Goal: Information Seeking & Learning: Learn about a topic

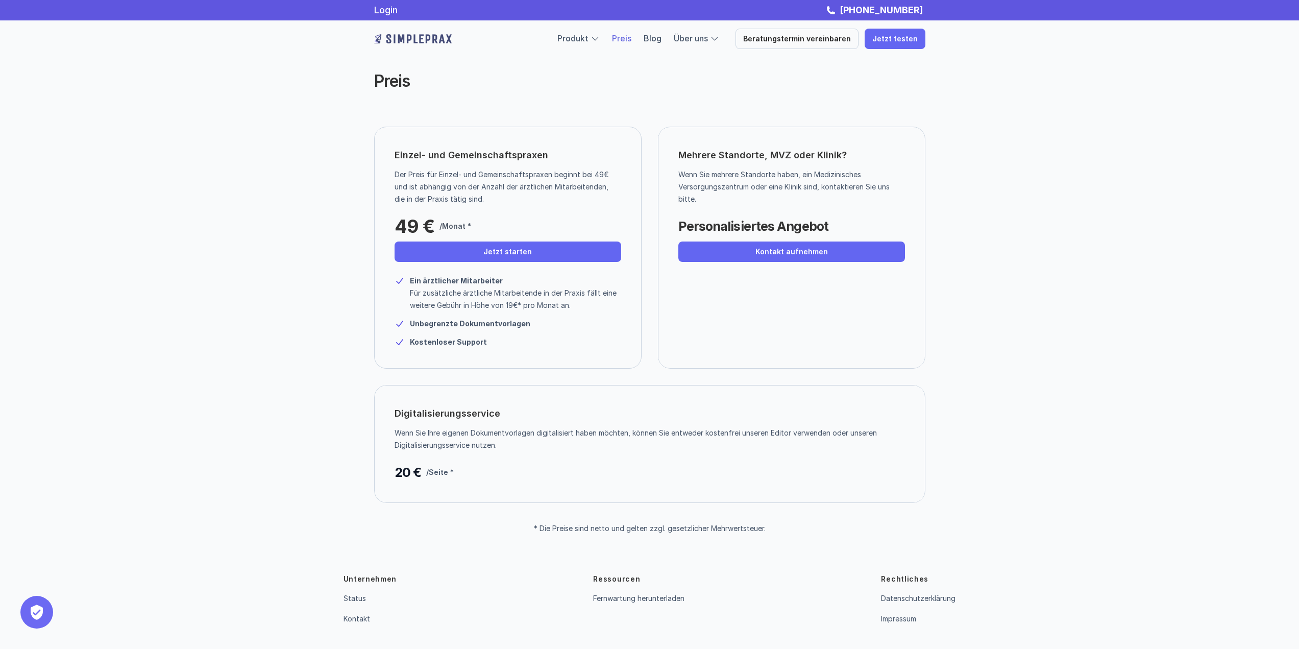
click at [631, 39] on link "Preis" at bounding box center [621, 38] width 19 height 10
click at [386, 40] on img at bounding box center [413, 39] width 78 height 16
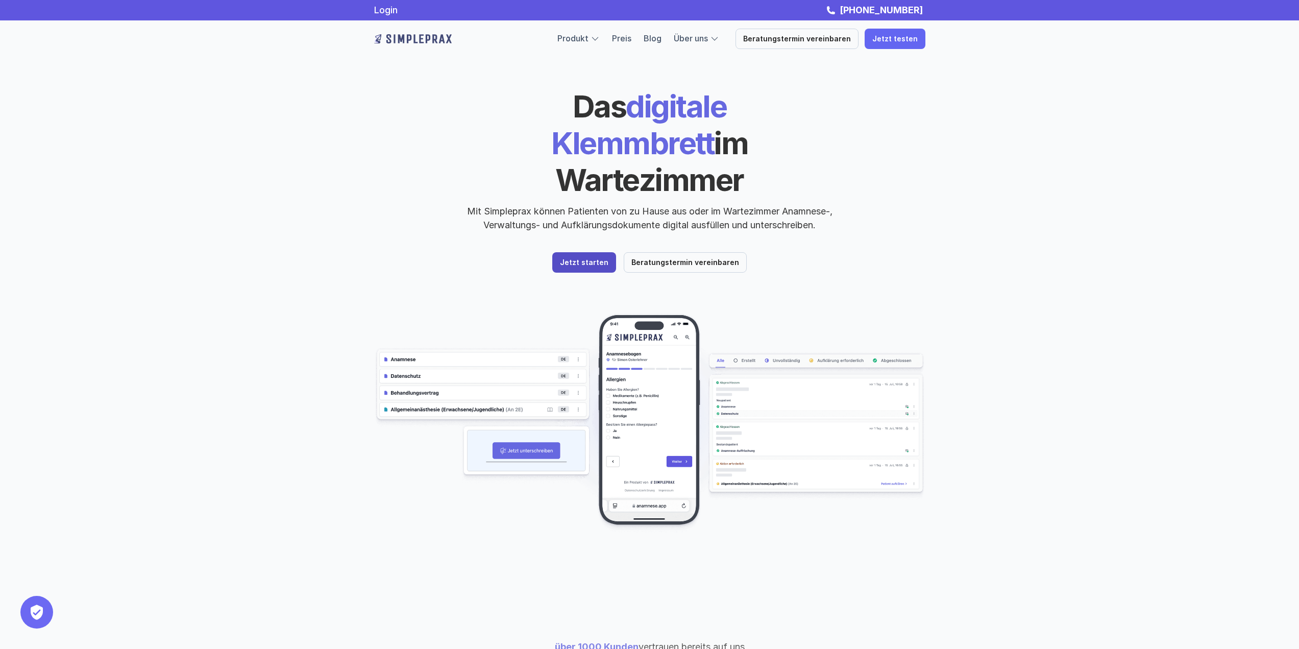
click at [575, 204] on p "Mit Simpleprax können Patienten von zu Hause aus oder im Wartezimmer Anamnese-,…" at bounding box center [649, 218] width 383 height 28
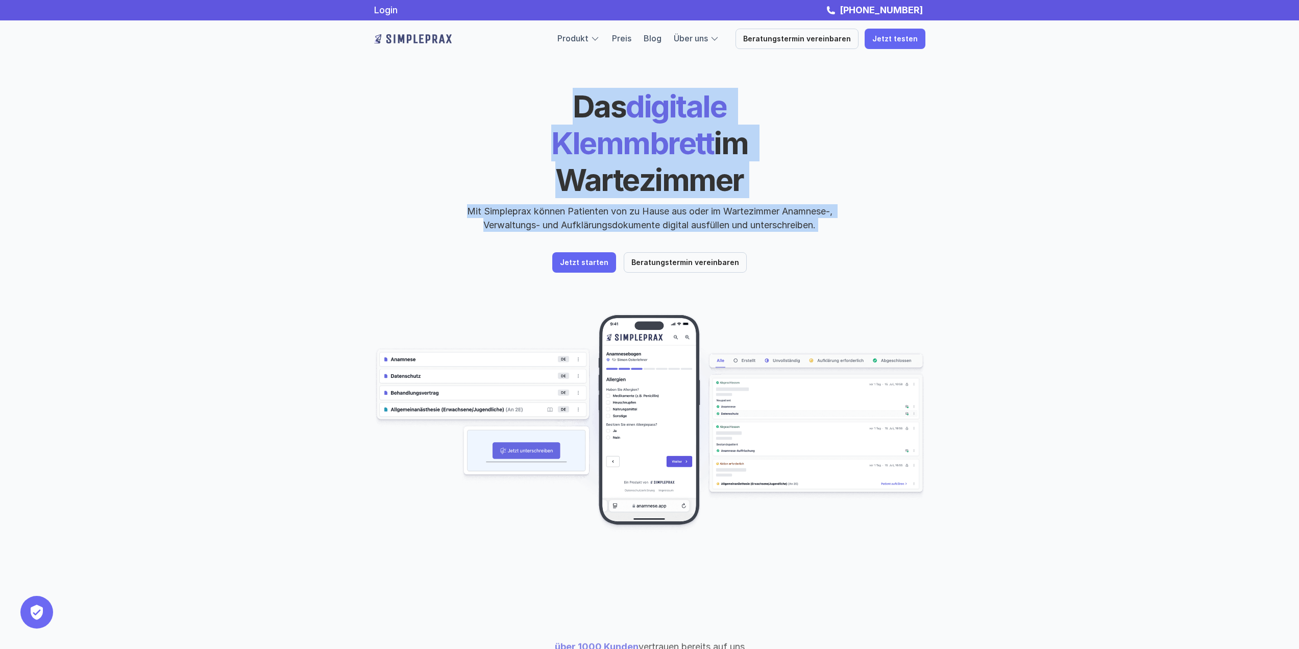
drag, startPoint x: 575, startPoint y: 185, endPoint x: 567, endPoint y: 114, distance: 70.8
click at [567, 114] on div "Das digitale Klemmbrett im Wartezimmer Mit Simpleprax können Patienten von zu H…" at bounding box center [649, 160] width 551 height 144
click at [567, 114] on h1 "Das digitale Klemmbrett im Wartezimmer" at bounding box center [650, 143] width 352 height 110
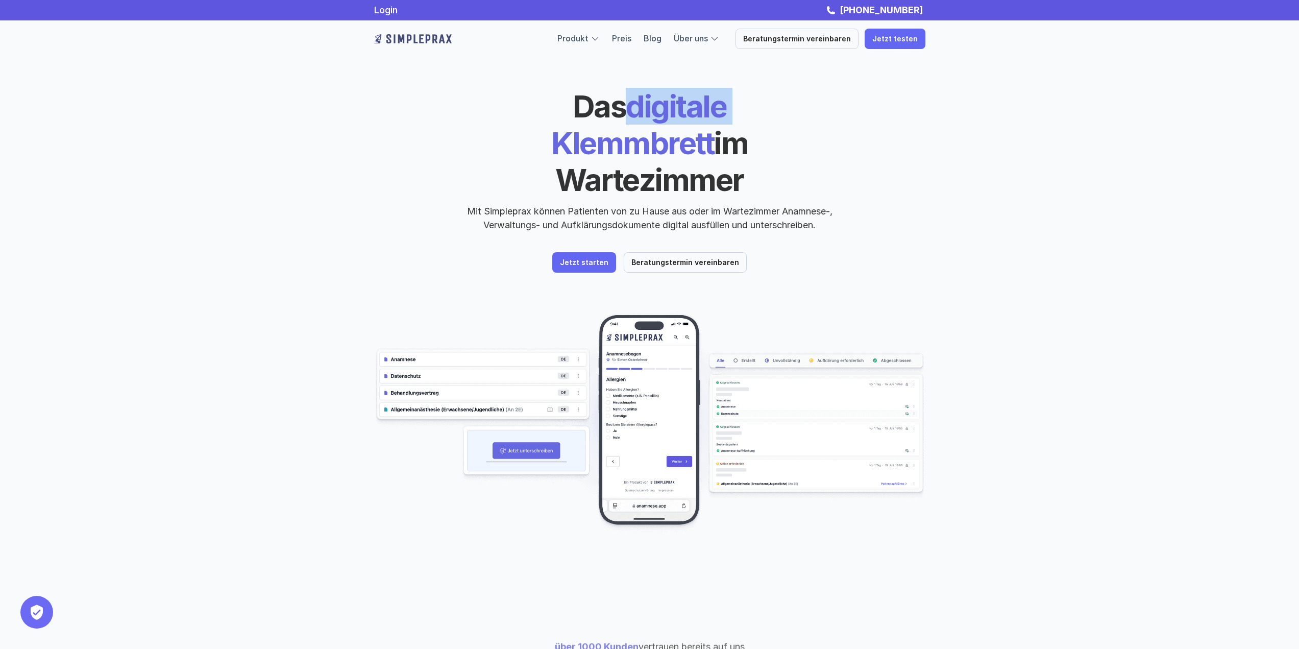
click at [567, 114] on h1 "Das digitale Klemmbrett im Wartezimmer" at bounding box center [650, 143] width 352 height 110
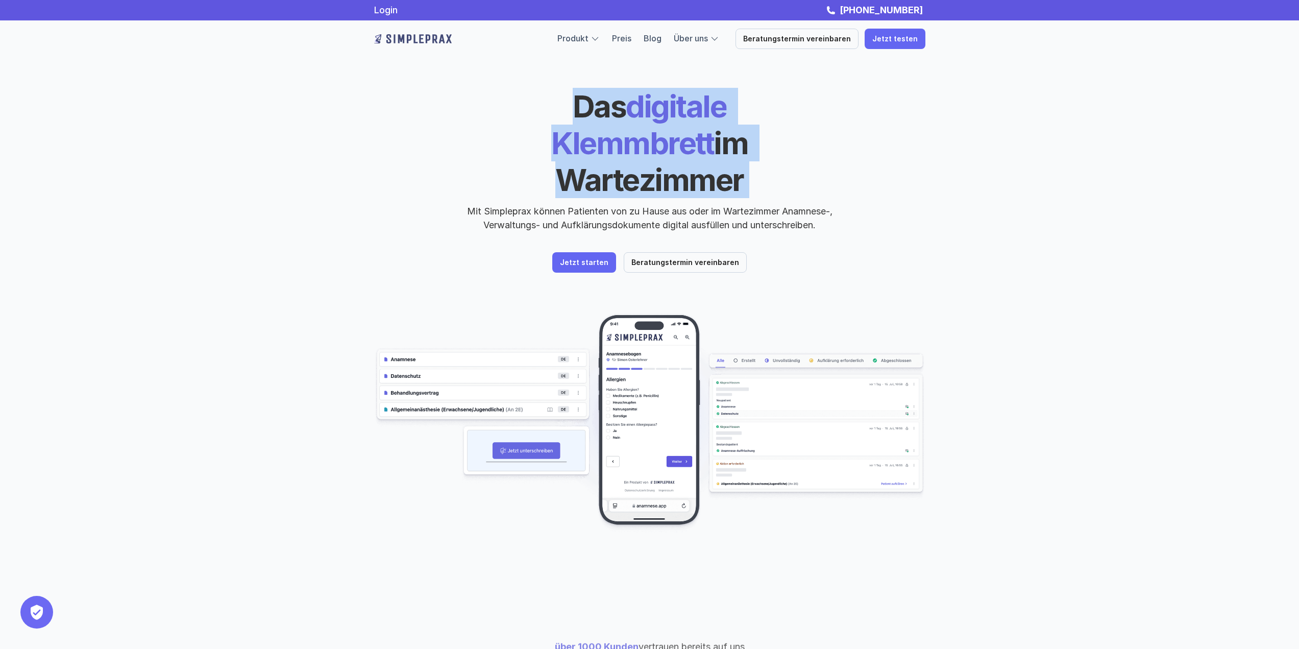
drag, startPoint x: 567, startPoint y: 114, endPoint x: 567, endPoint y: 157, distance: 42.4
click at [567, 157] on h1 "Das digitale Klemmbrett im Wartezimmer" at bounding box center [650, 143] width 352 height 110
click at [567, 157] on span "im Wartezimmer" at bounding box center [654, 161] width 198 height 73
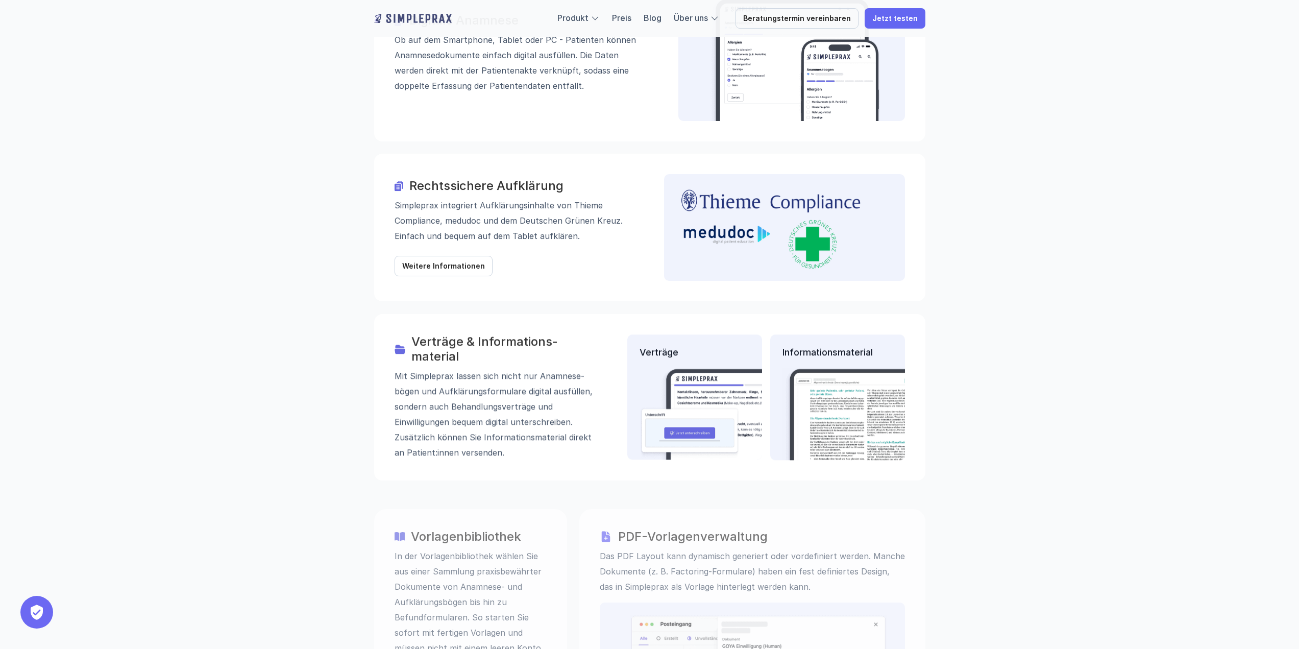
scroll to position [1225, 0]
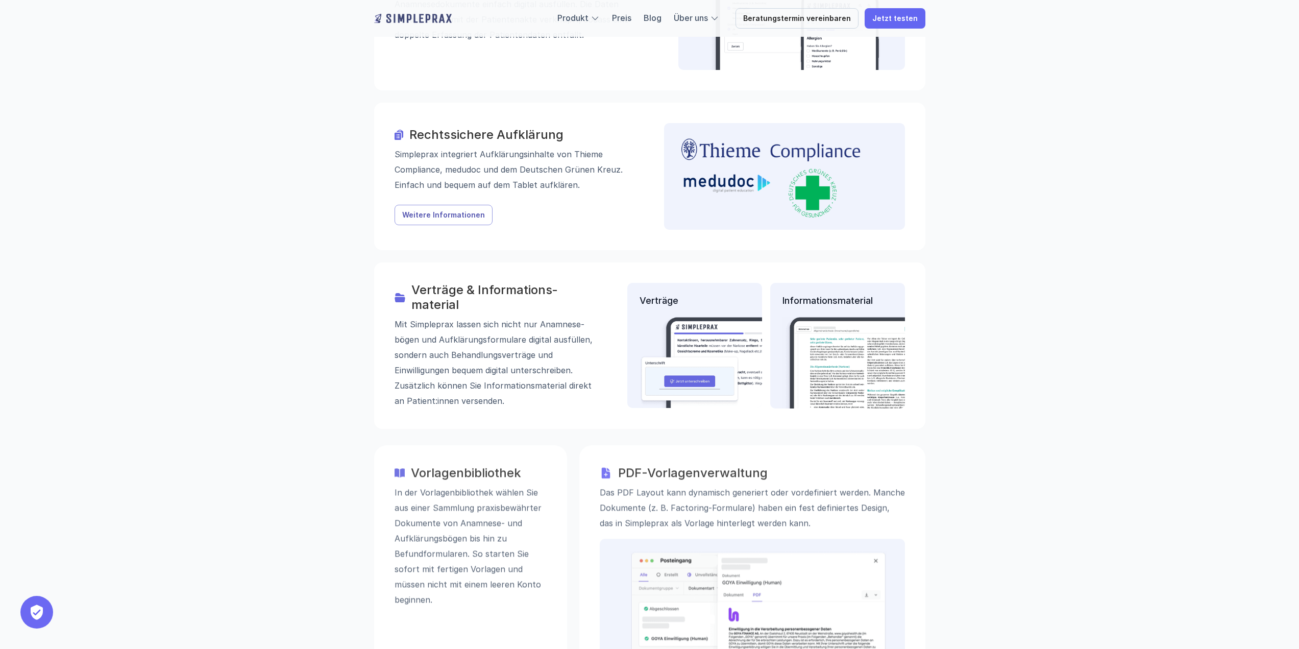
click at [437, 205] on link "Weitere Informationen" at bounding box center [443, 215] width 98 height 20
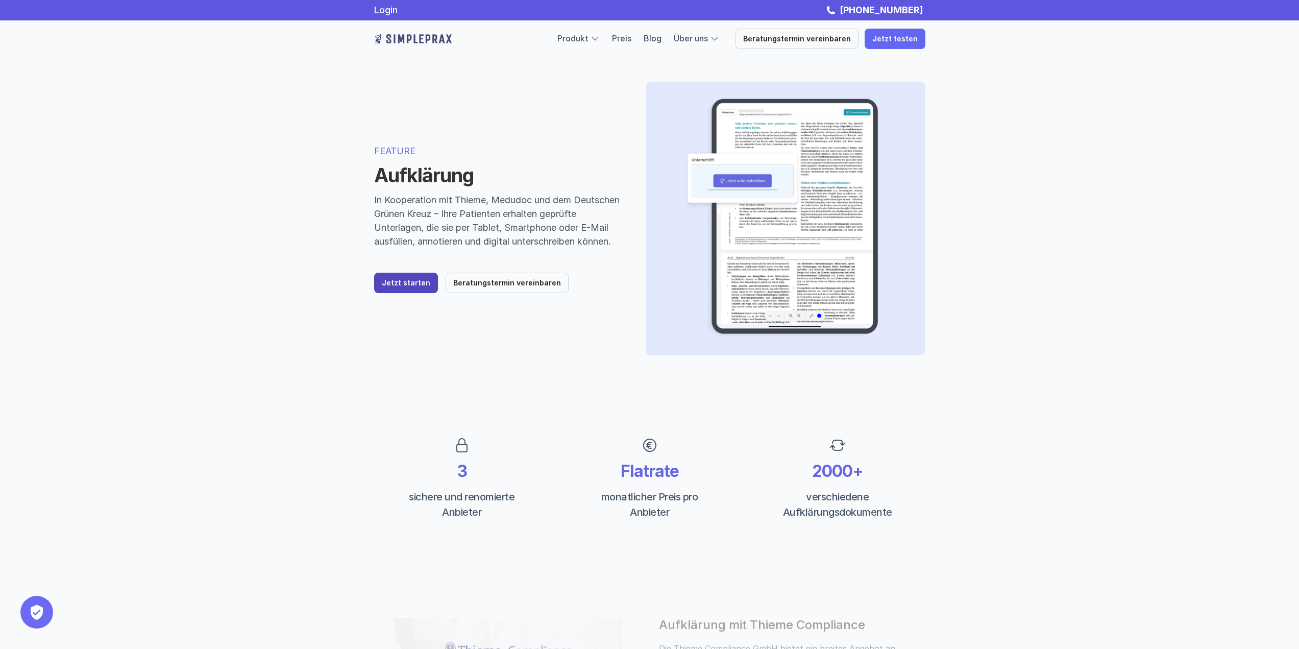
click at [421, 287] on p "Jetzt starten" at bounding box center [406, 283] width 48 height 9
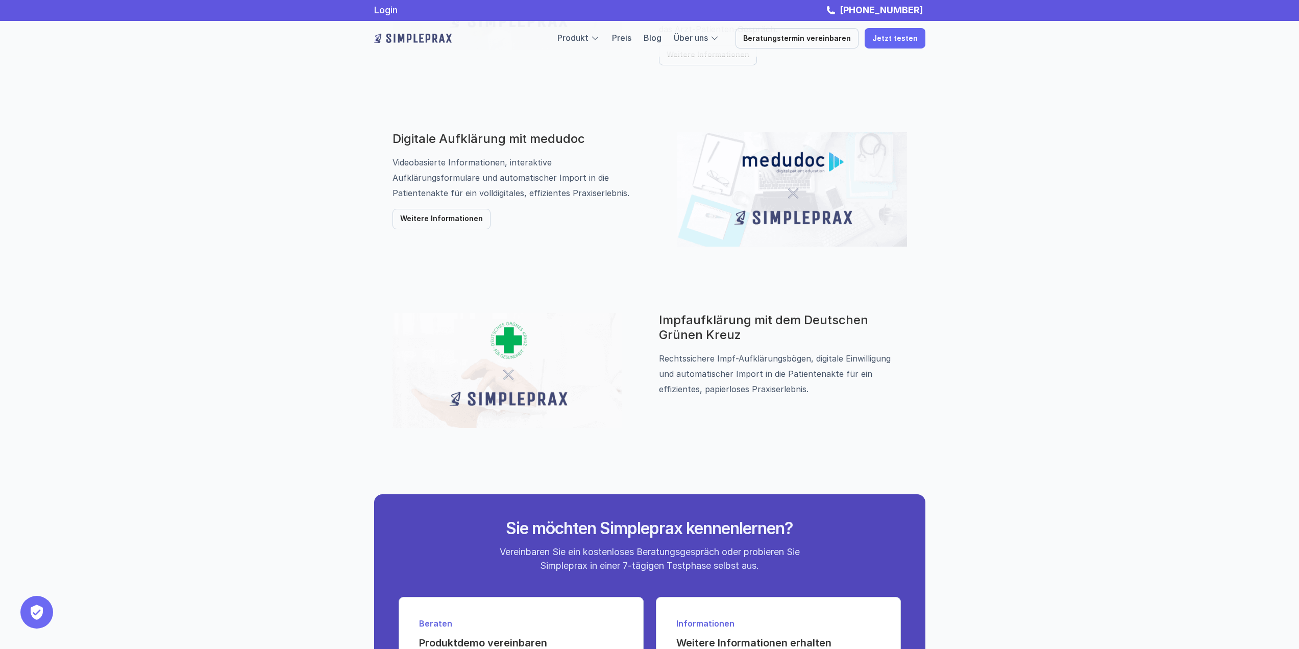
scroll to position [649, 0]
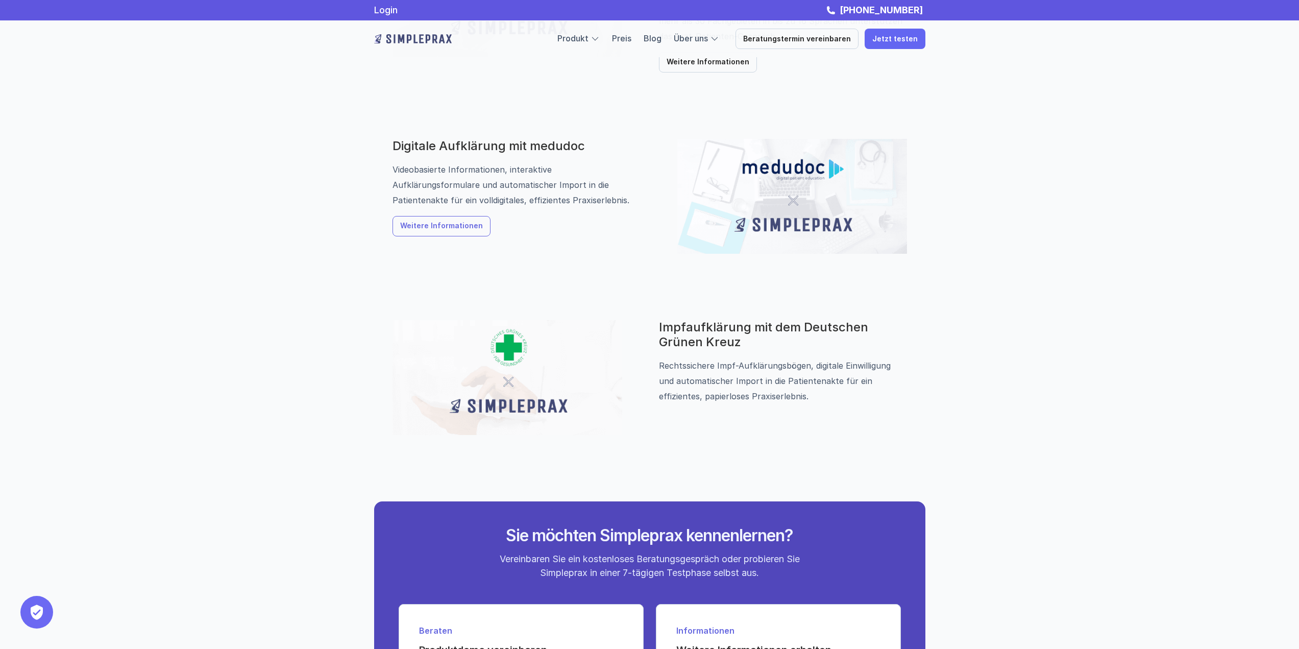
click at [448, 226] on p "Weitere Informationen" at bounding box center [441, 226] width 83 height 9
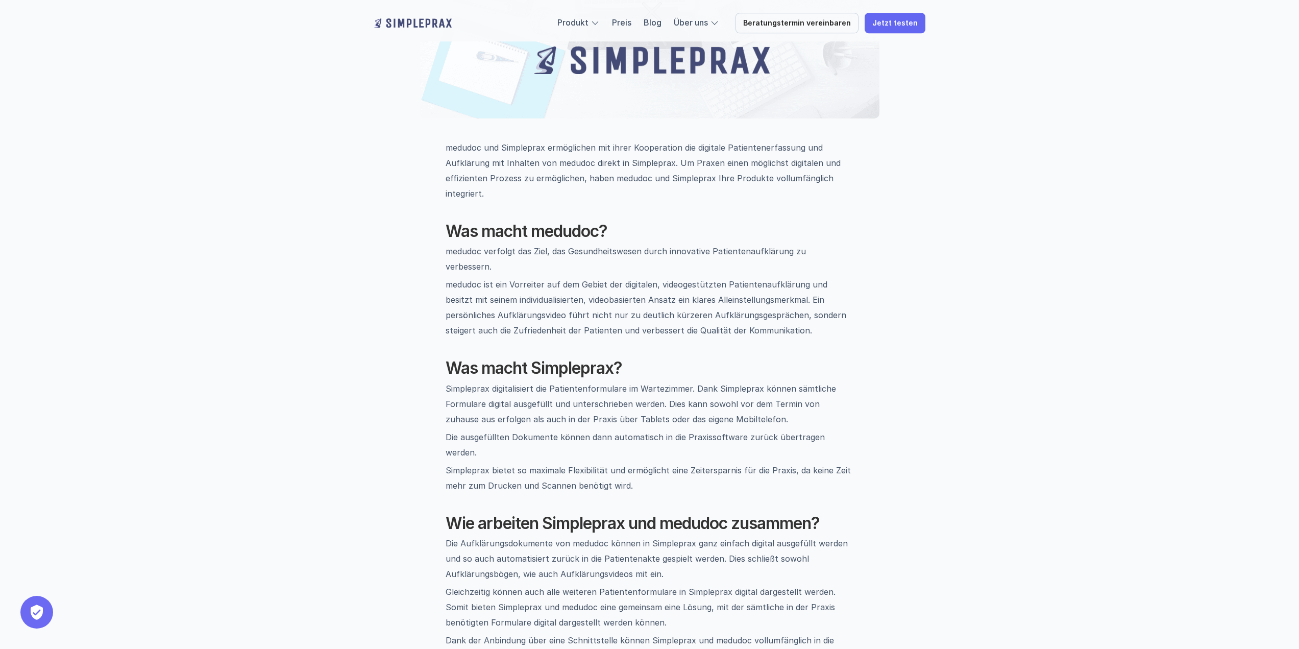
scroll to position [306, 0]
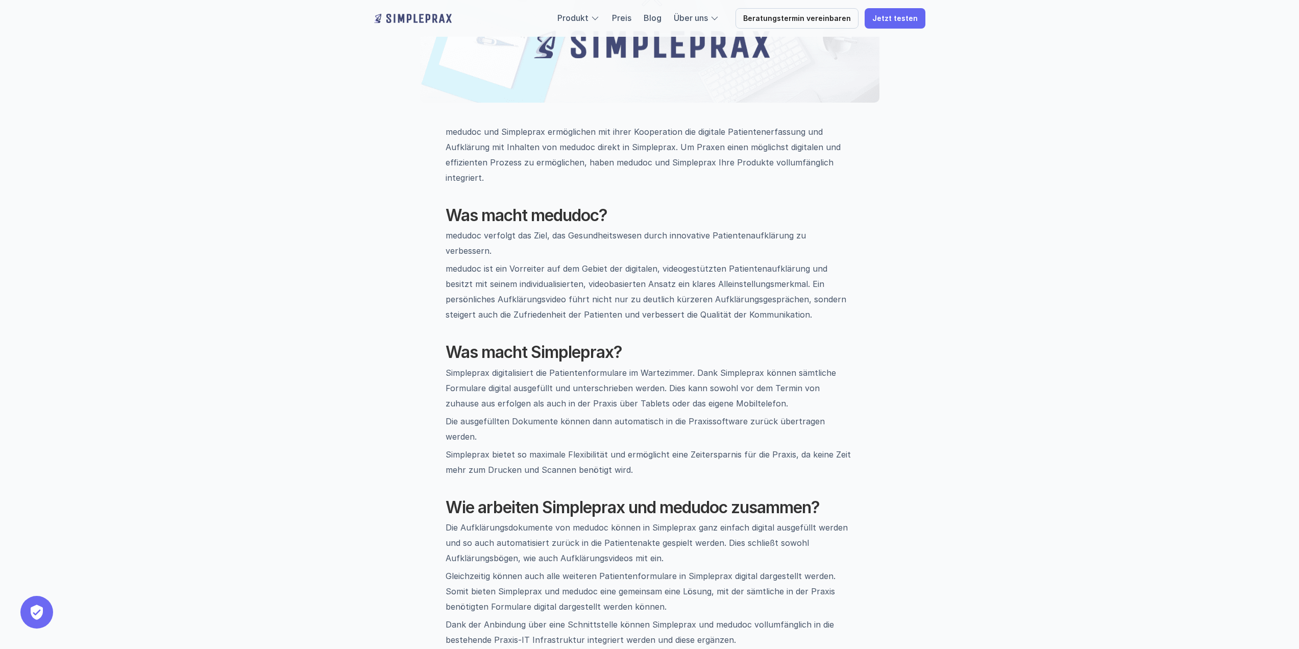
drag, startPoint x: 436, startPoint y: 340, endPoint x: 803, endPoint y: 451, distance: 383.9
click at [803, 451] on div "medudoc und Simpleprax ermöglichen mit ihrer Kooperation die digitale Patienten…" at bounding box center [649, 615] width 551 height 983
click at [803, 451] on div "medudoc und Simpleprax ermöglichen mit ihrer Kooperation die digitale Patienten…" at bounding box center [650, 577] width 408 height 906
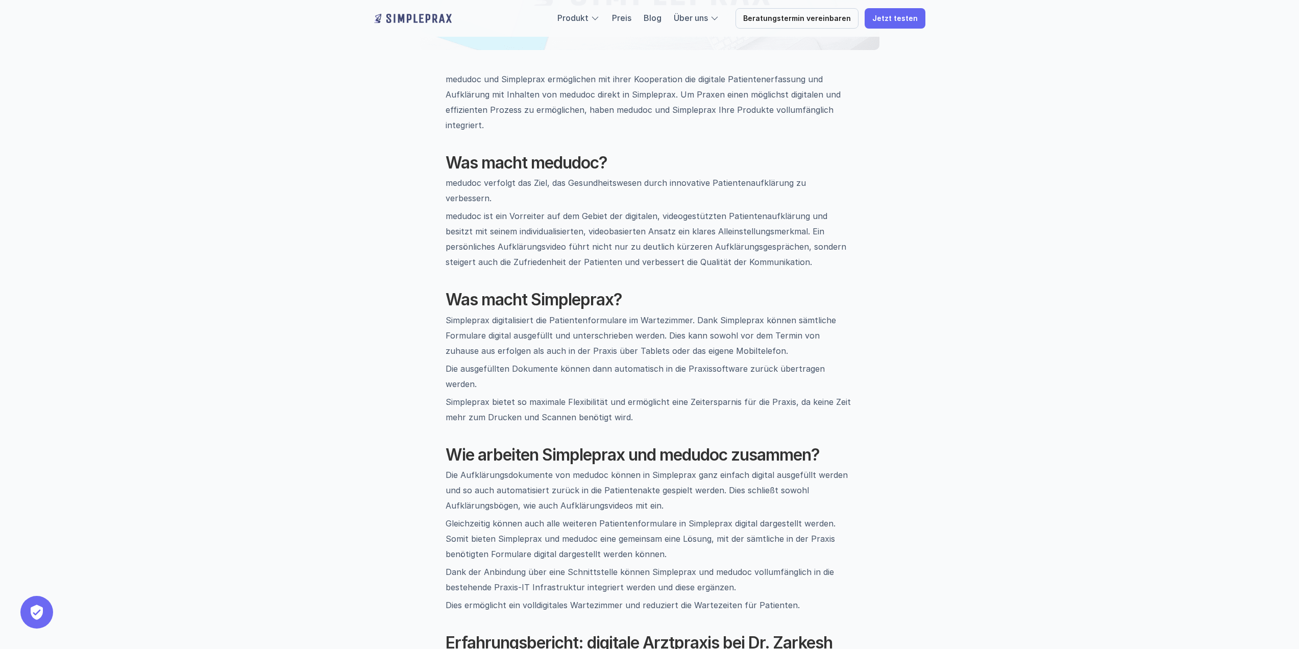
scroll to position [459, 0]
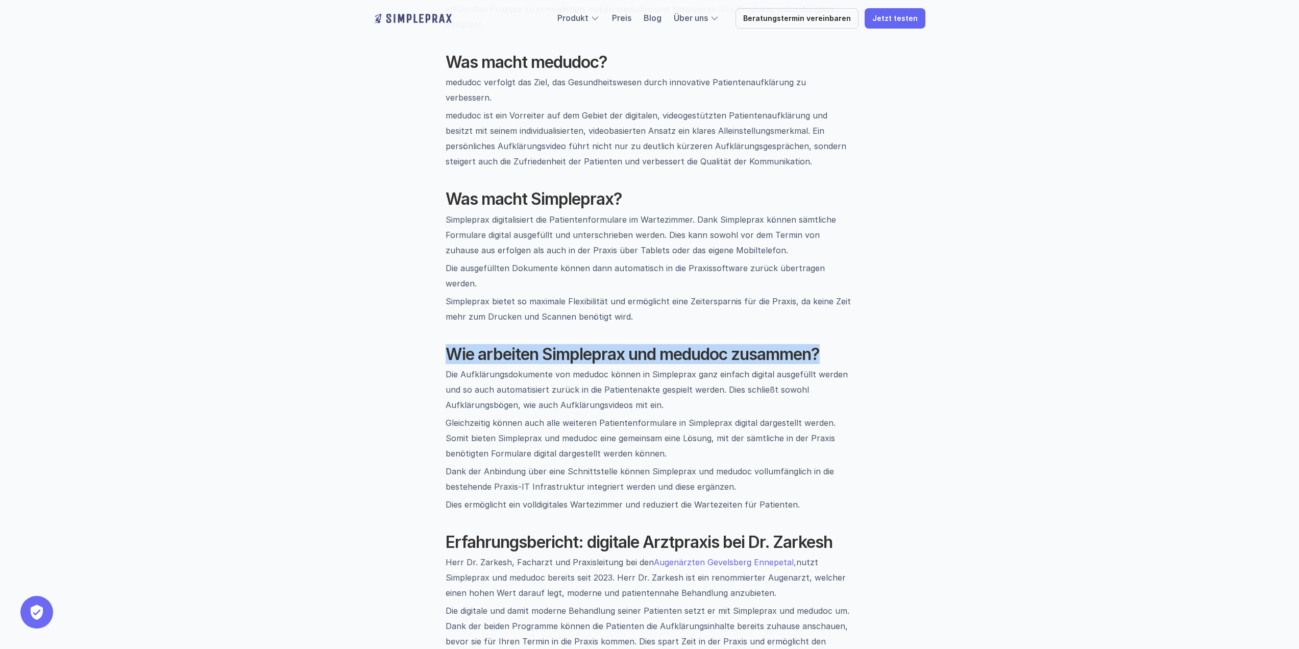
drag, startPoint x: 437, startPoint y: 322, endPoint x: 947, endPoint y: 329, distance: 510.4
click at [947, 329] on div "Zurück [DATE][PERSON_NAME] Digitale Aufklärung mit medudoc und Simpleprax [PERS…" at bounding box center [649, 268] width 612 height 1373
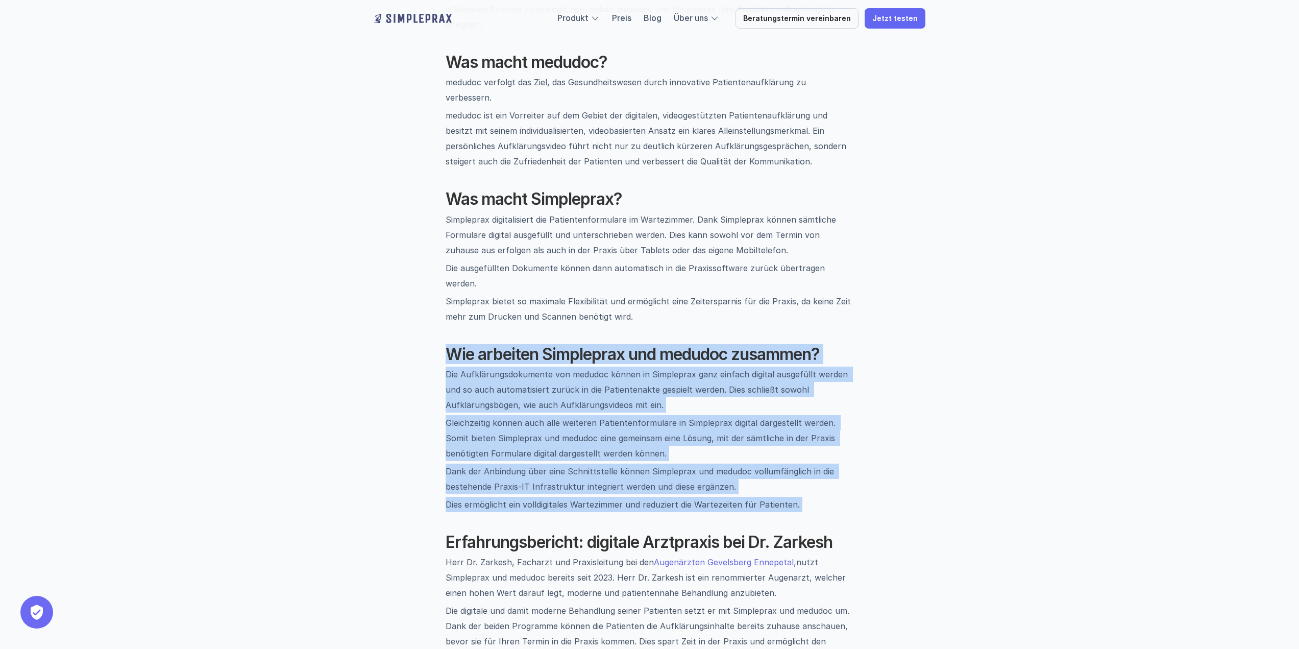
drag, startPoint x: 947, startPoint y: 329, endPoint x: 928, endPoint y: 472, distance: 144.1
click at [928, 472] on div "Zurück [DATE][PERSON_NAME] Digitale Aufklärung mit medudoc und Simpleprax [PERS…" at bounding box center [649, 268] width 612 height 1373
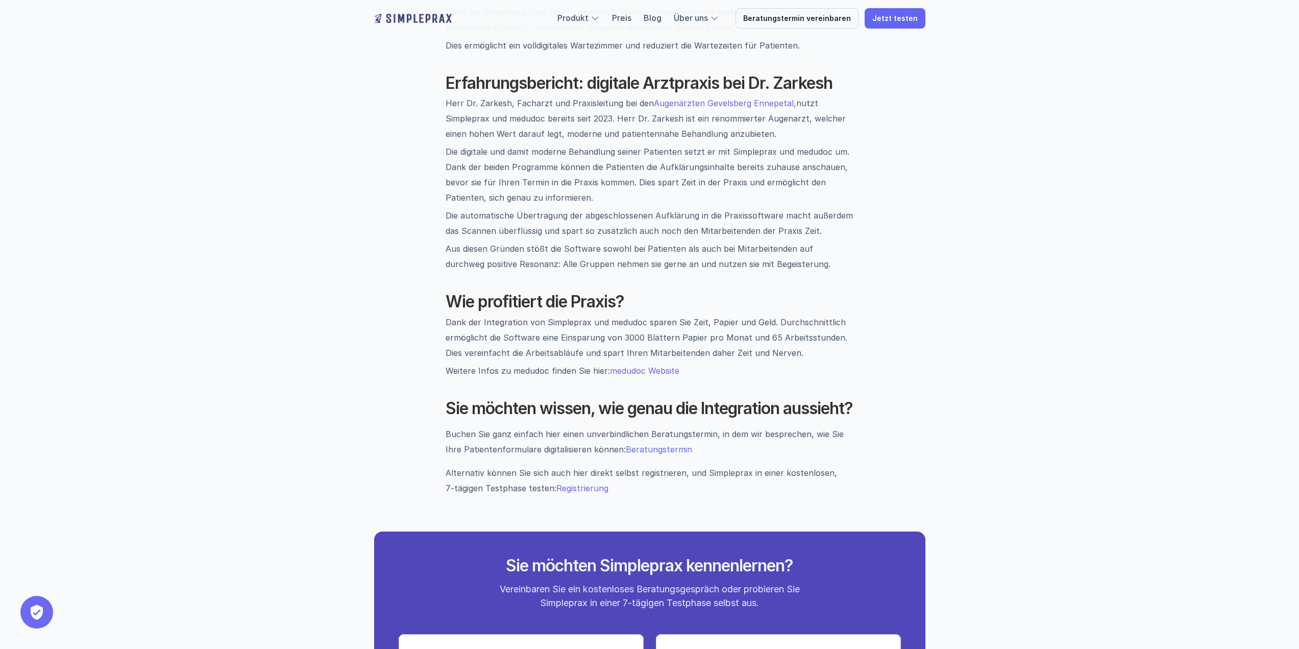
scroll to position [919, 0]
